Goal: Task Accomplishment & Management: Use online tool/utility

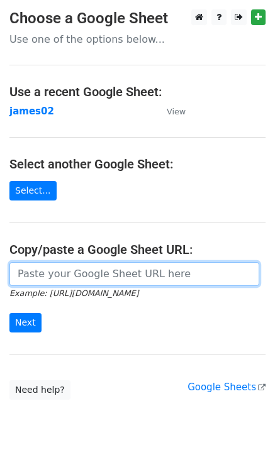
drag, startPoint x: 22, startPoint y: 268, endPoint x: 30, endPoint y: 298, distance: 30.7
click at [23, 271] on input "url" at bounding box center [134, 274] width 250 height 24
paste input "[URL][DOMAIN_NAME]"
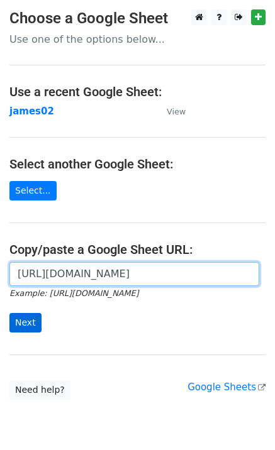
scroll to position [0, 367]
type input "[URL][DOMAIN_NAME]"
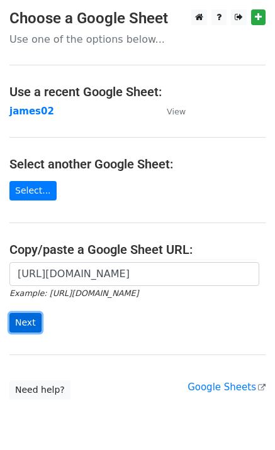
scroll to position [0, 0]
drag, startPoint x: 28, startPoint y: 318, endPoint x: 20, endPoint y: 321, distance: 9.4
click at [28, 320] on input "Next" at bounding box center [25, 323] width 32 height 20
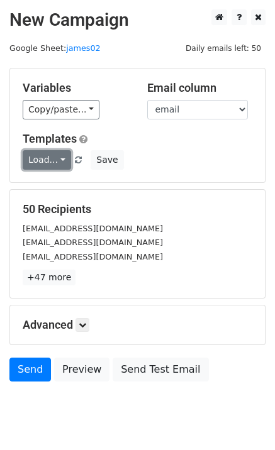
click at [44, 164] on link "Load..." at bounding box center [47, 160] width 48 height 20
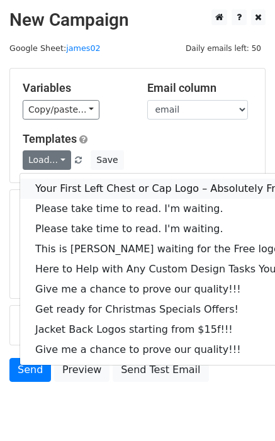
click at [60, 180] on link "Your First Left Chest or Cap Logo – Absolutely Free" at bounding box center [170, 189] width 300 height 20
